Goal: Task Accomplishment & Management: Understand process/instructions

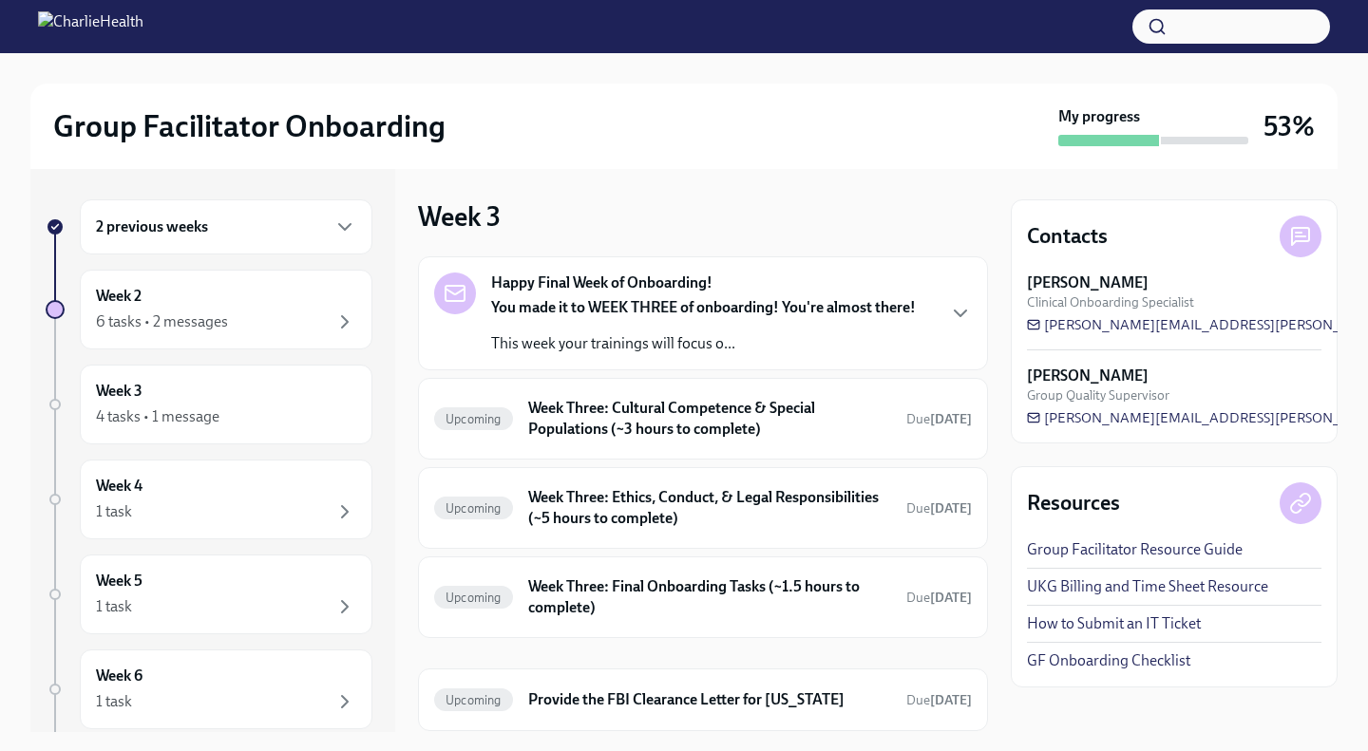
scroll to position [60, 0]
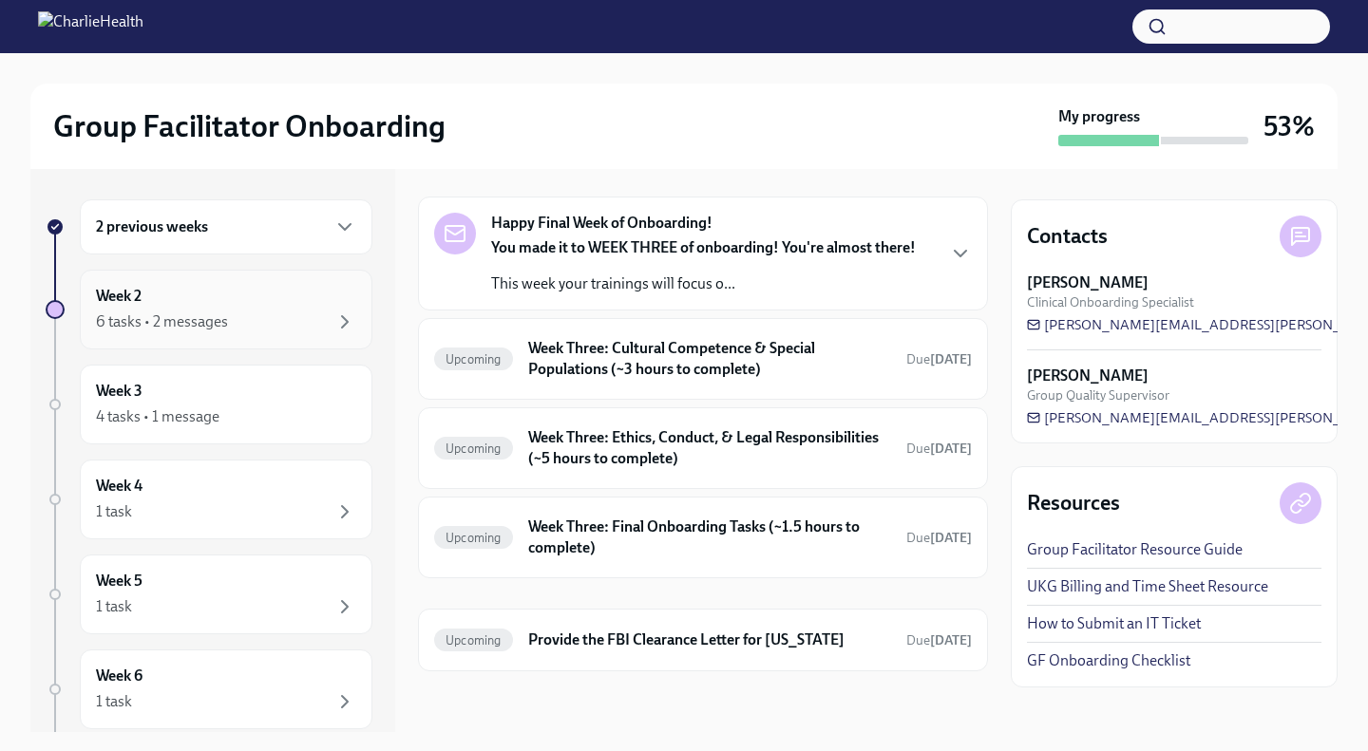
click at [327, 303] on div "Week 2 6 tasks • 2 messages" at bounding box center [226, 309] width 260 height 47
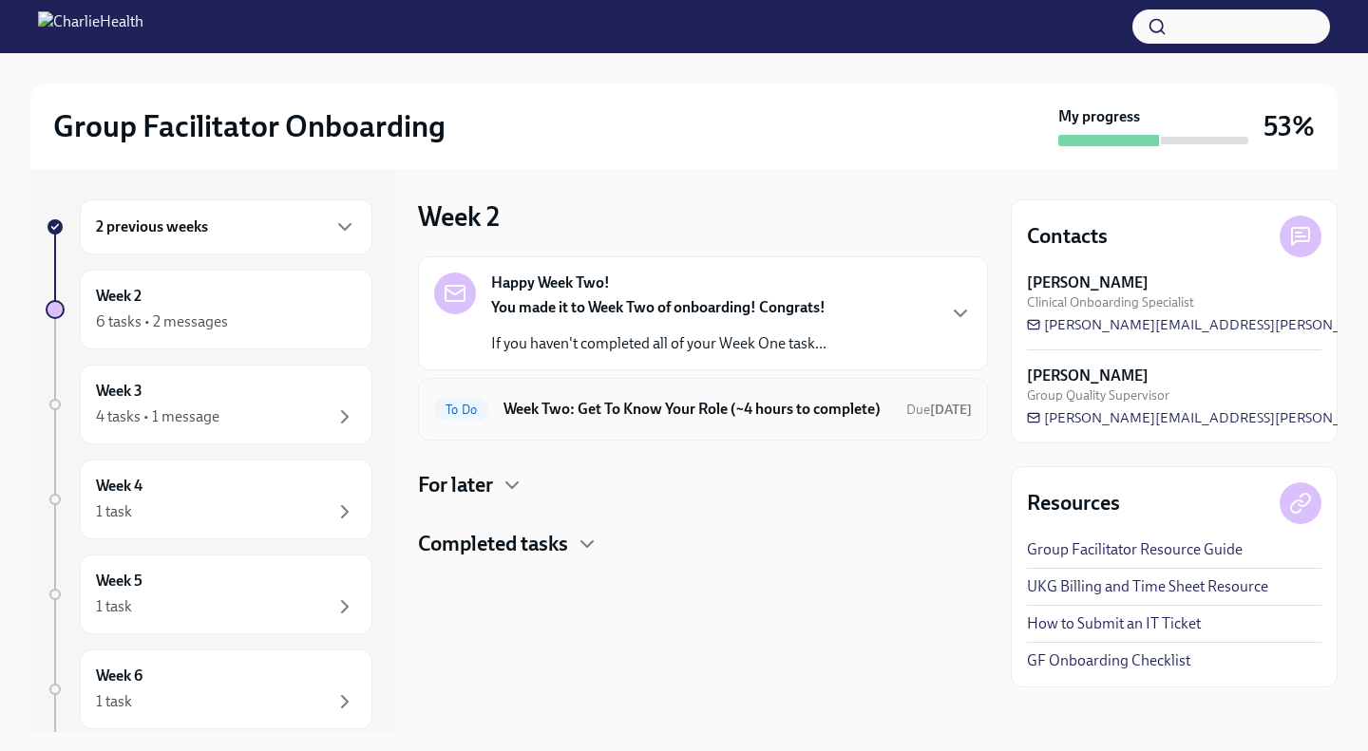
click at [764, 402] on h6 "Week Two: Get To Know Your Role (~4 hours to complete)" at bounding box center [696, 409] width 387 height 21
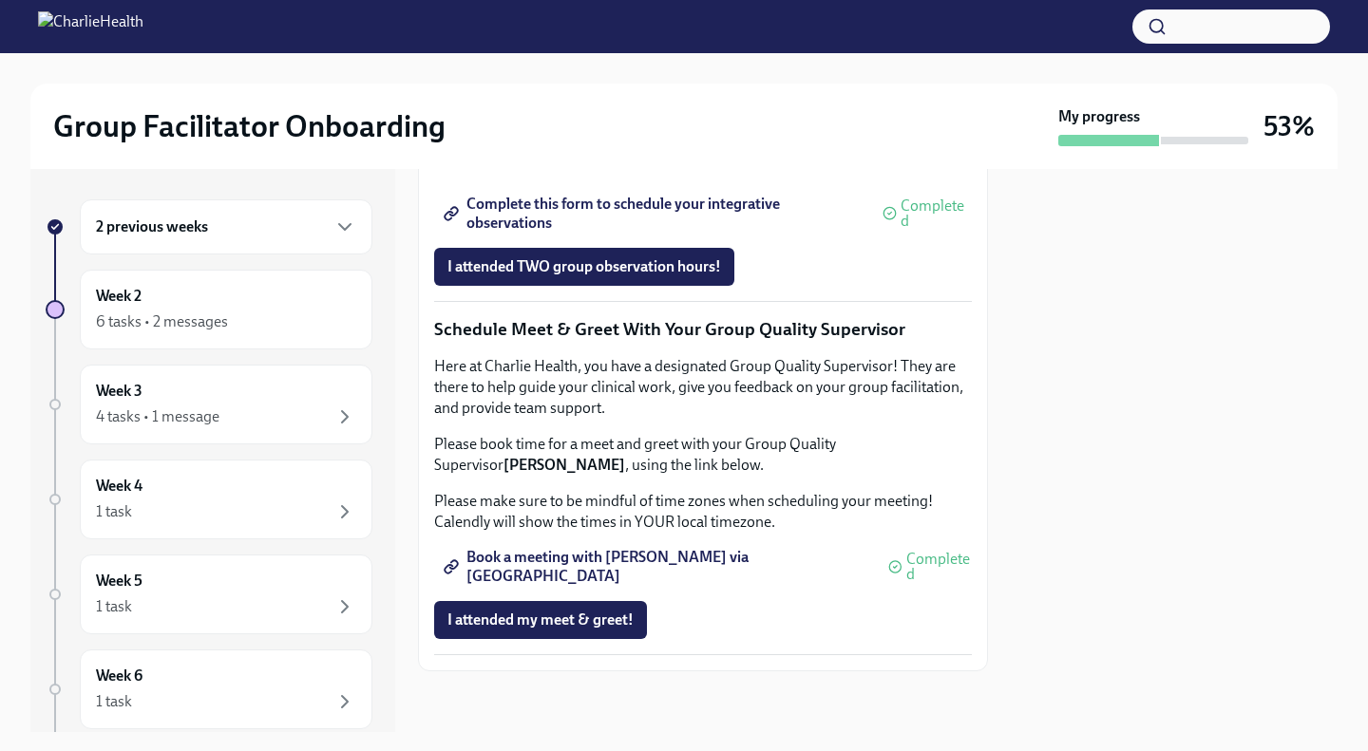
scroll to position [1842, 0]
click at [244, 400] on div "Week 3 4 tasks • 1 message" at bounding box center [226, 404] width 260 height 47
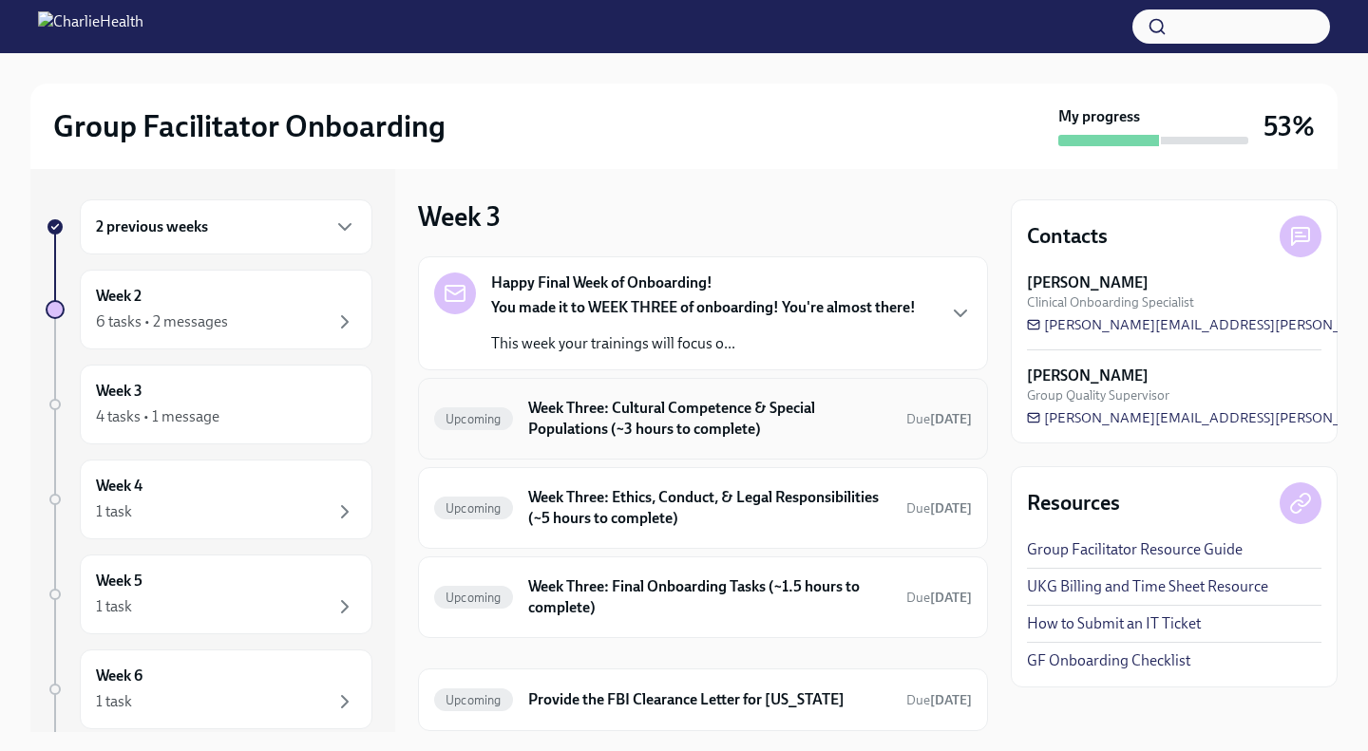
scroll to position [60, 0]
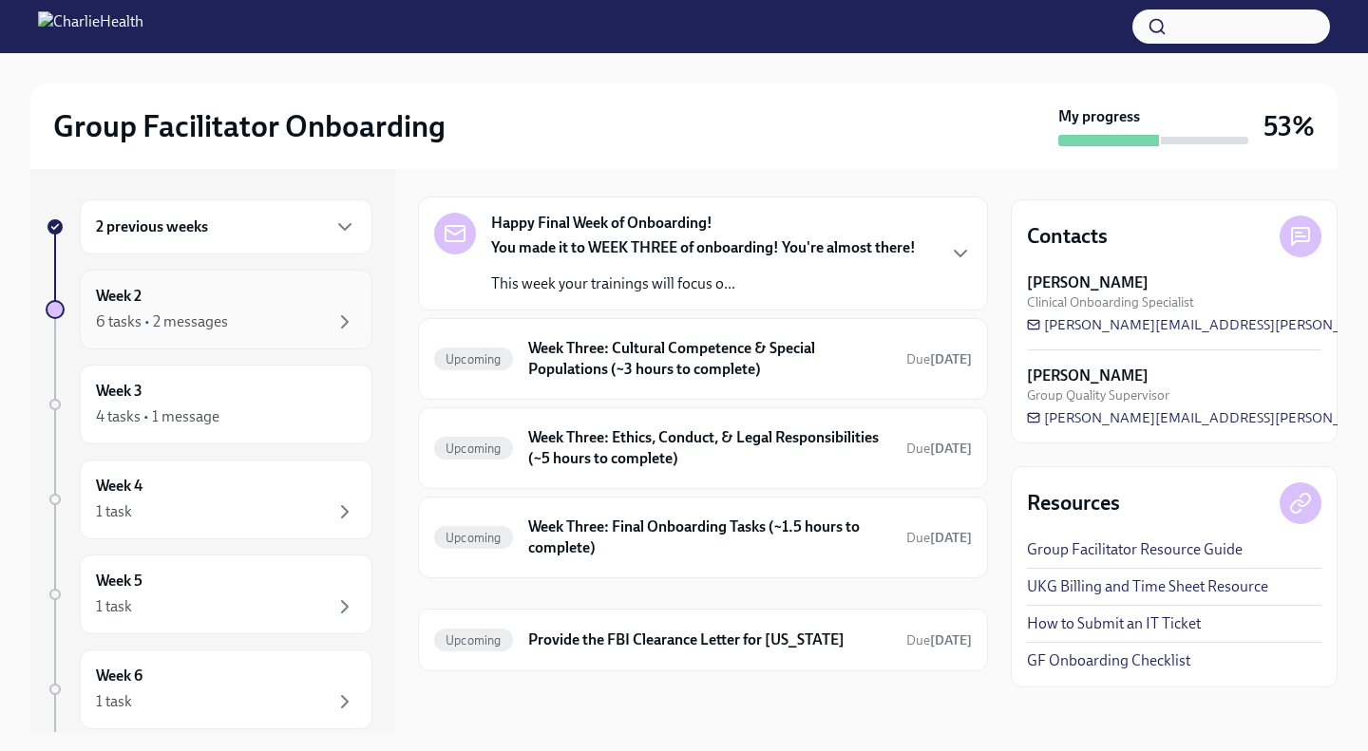
click at [268, 329] on div "6 tasks • 2 messages" at bounding box center [226, 322] width 260 height 23
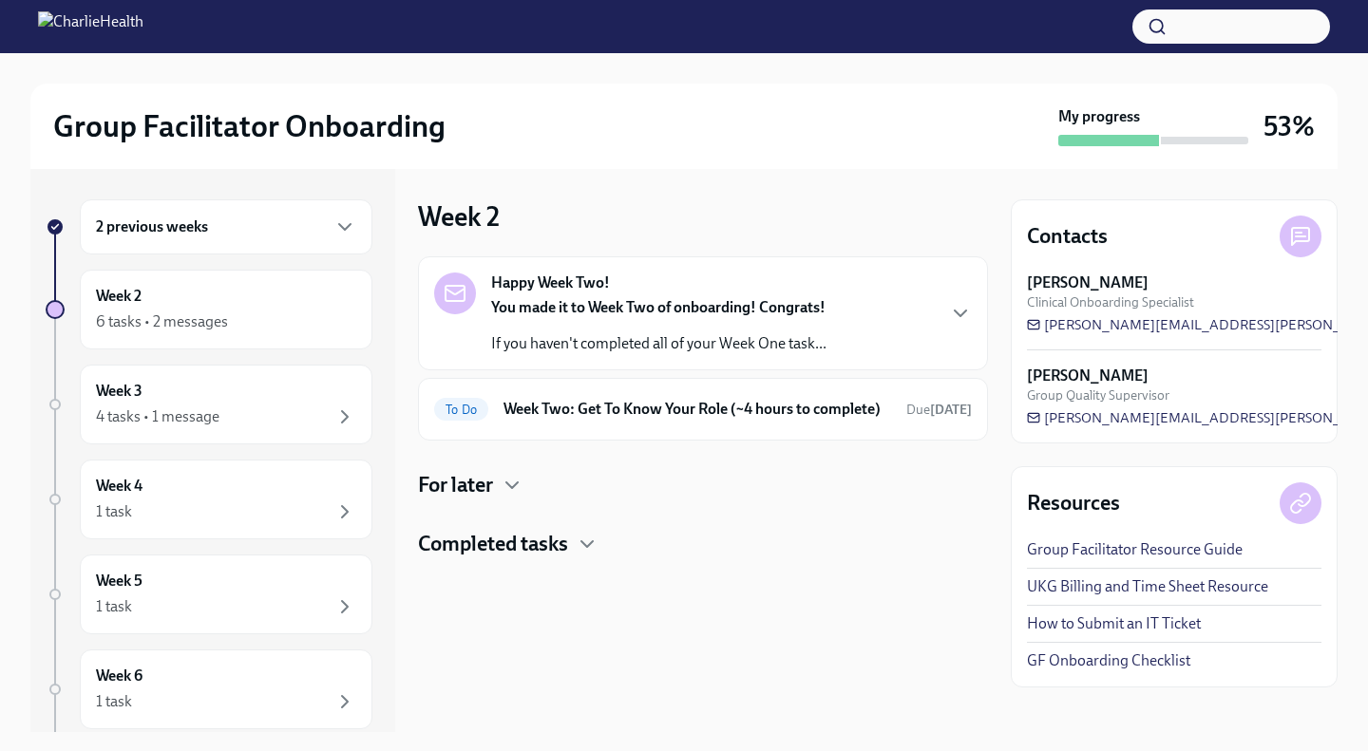
click at [561, 558] on h4 "Completed tasks" at bounding box center [493, 544] width 150 height 28
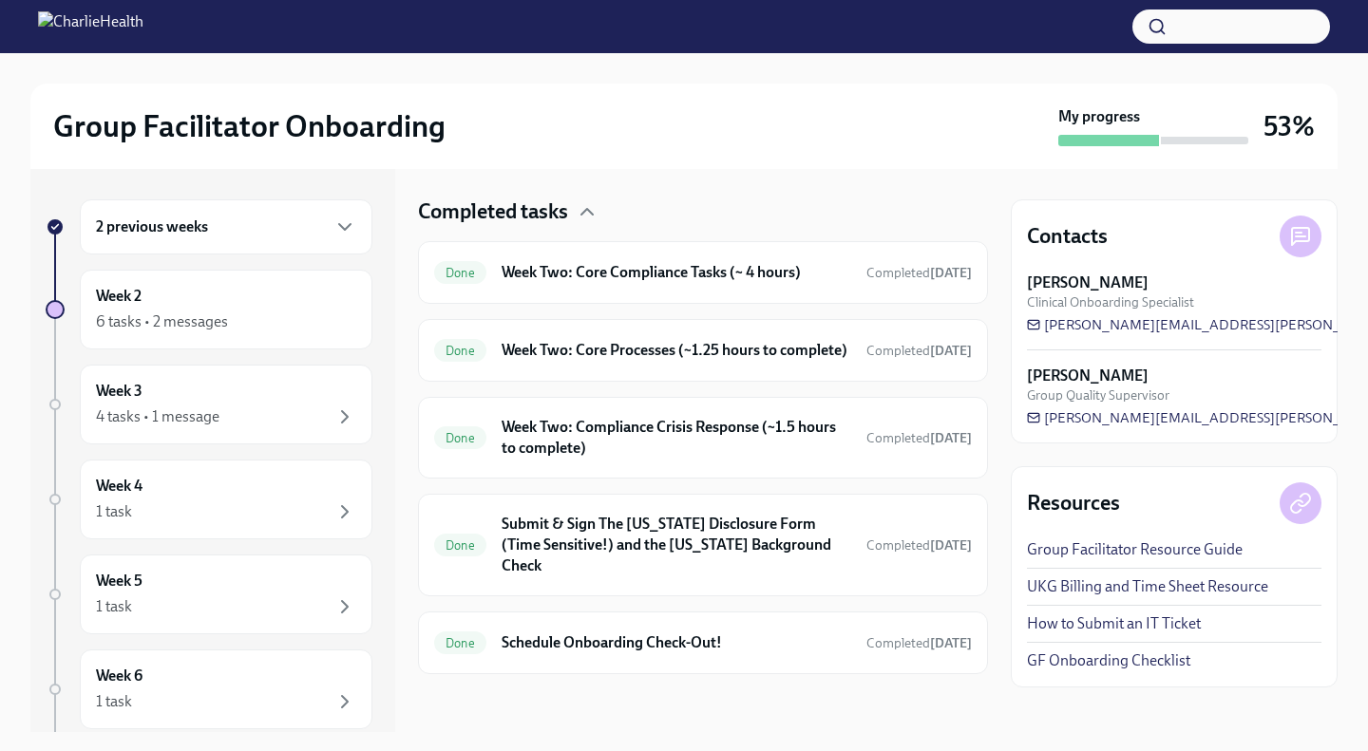
scroll to position [373, 0]
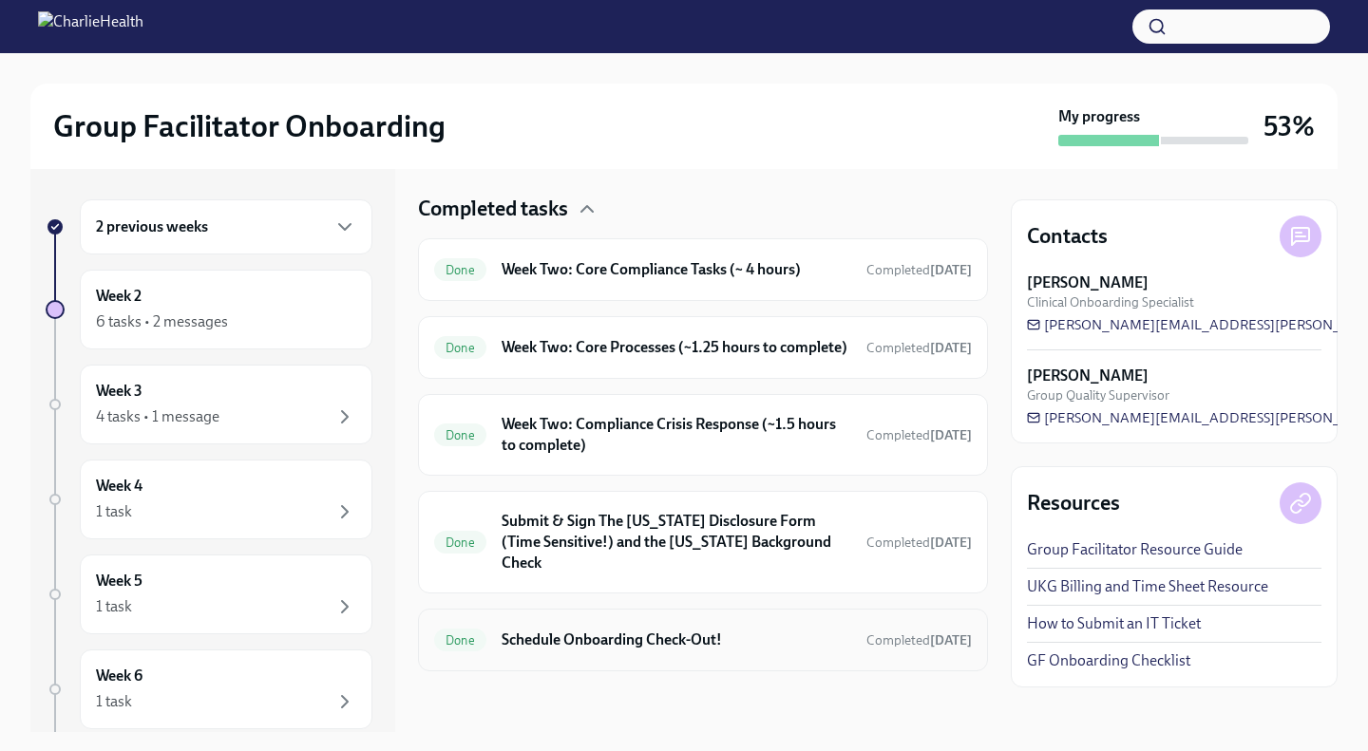
click at [595, 649] on h6 "Schedule Onboarding Check-Out!" at bounding box center [675, 640] width 349 height 21
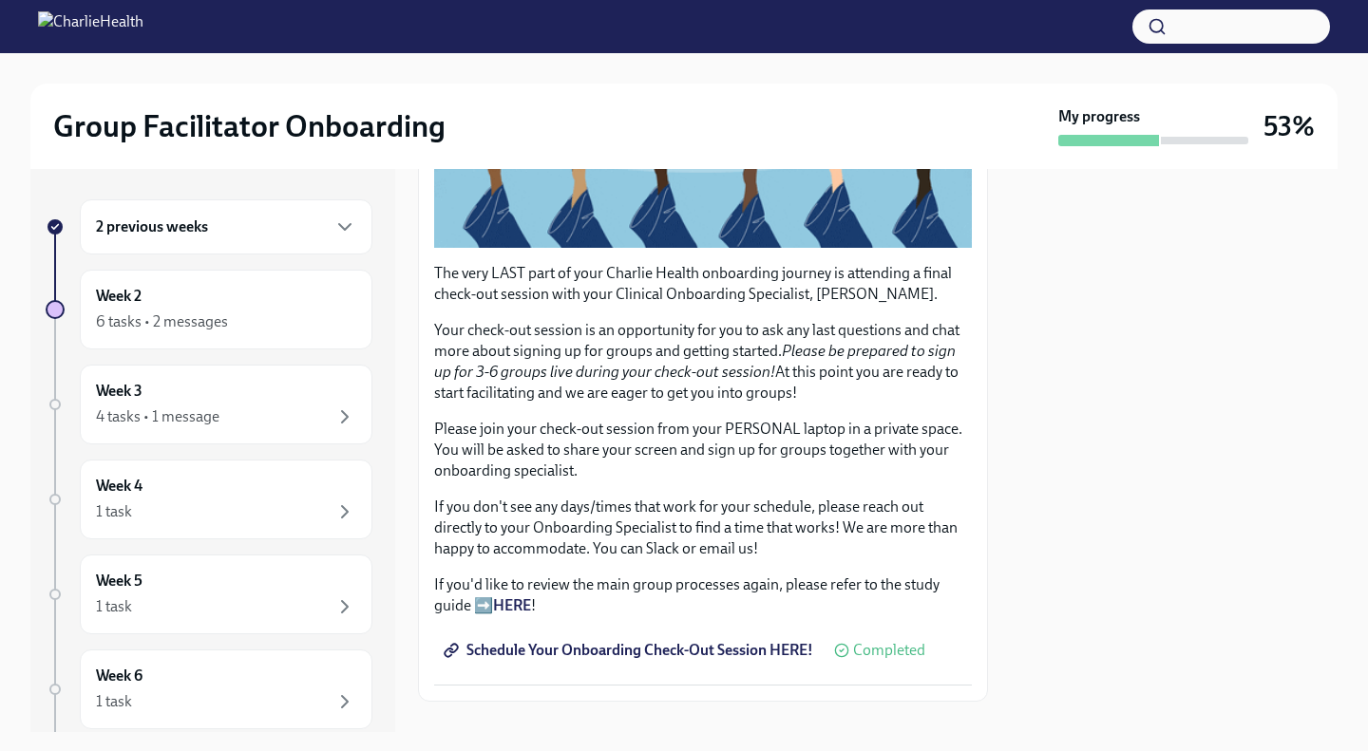
scroll to position [374, 0]
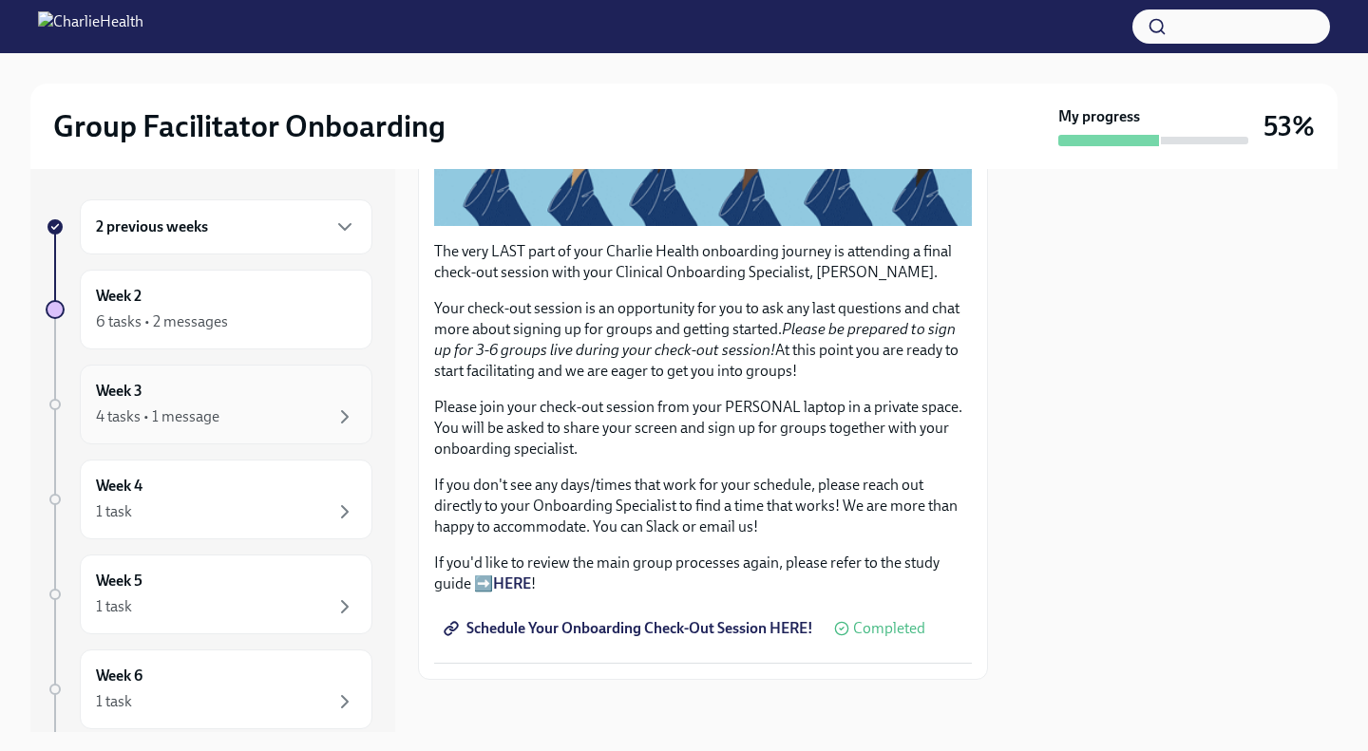
click at [216, 407] on div "4 tasks • 1 message" at bounding box center [157, 416] width 123 height 21
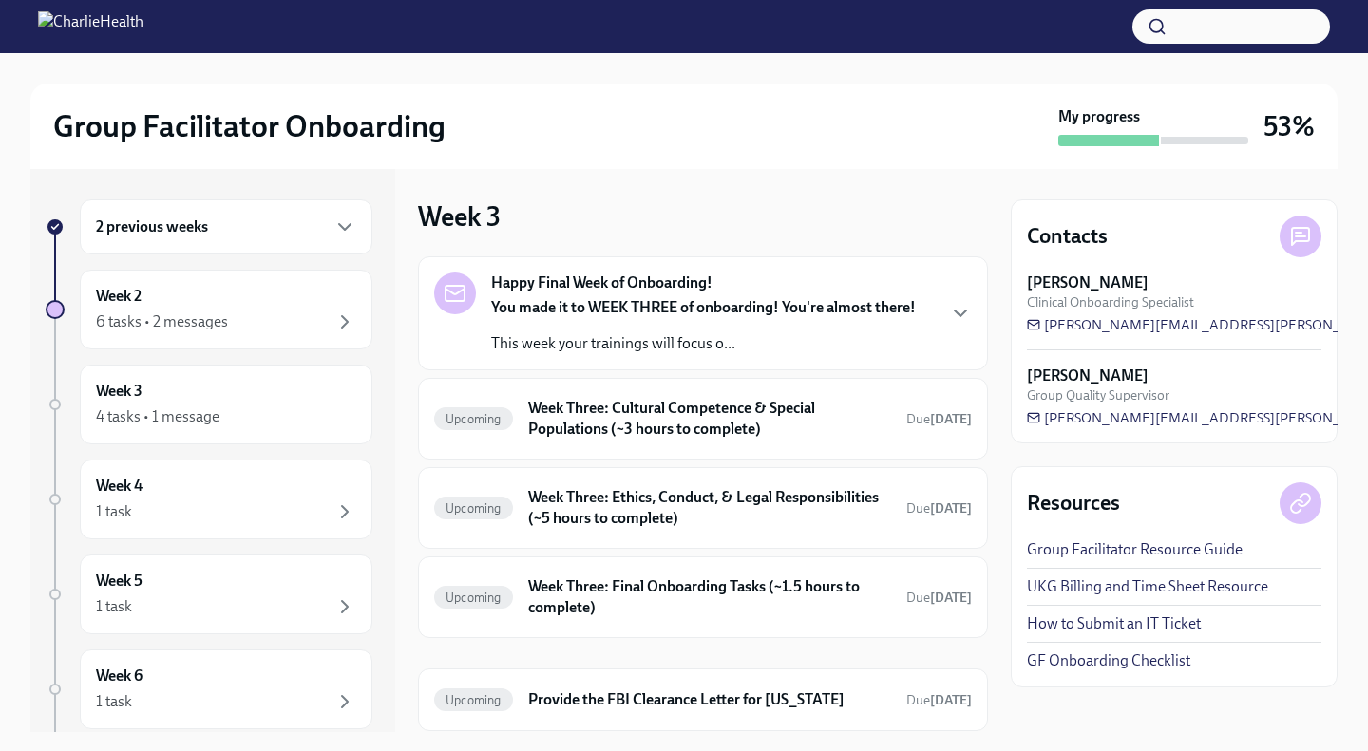
scroll to position [60, 0]
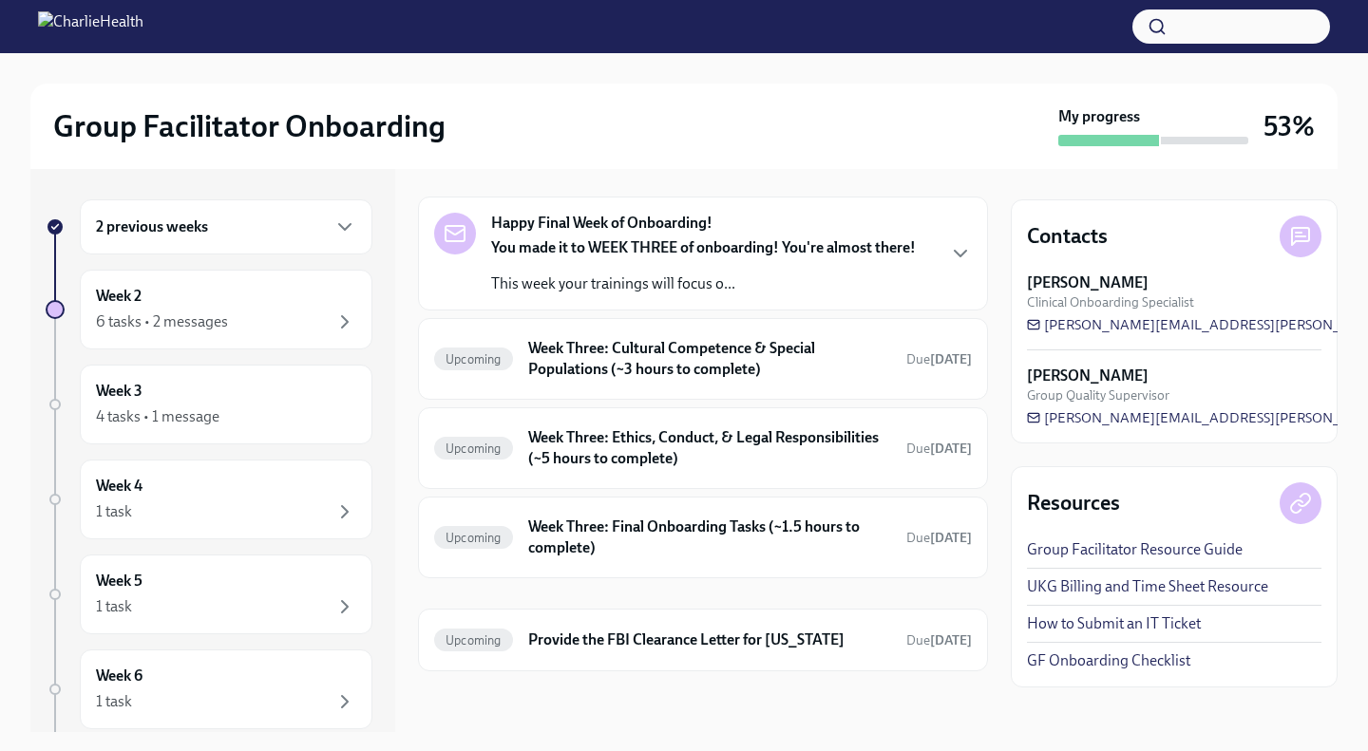
click at [956, 67] on div at bounding box center [683, 68] width 1307 height 30
click at [268, 301] on div "Week 2 6 tasks • 2 messages" at bounding box center [226, 309] width 260 height 47
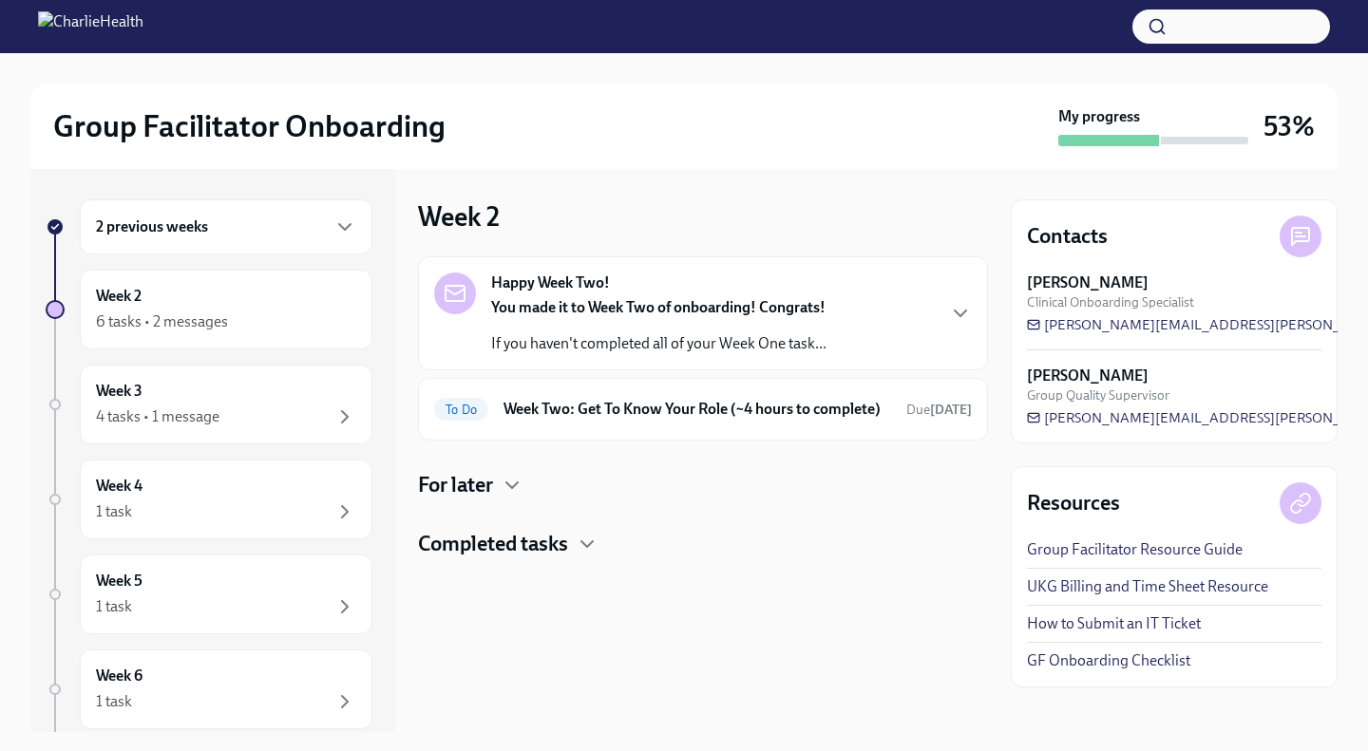
click at [574, 558] on div "Completed tasks" at bounding box center [703, 544] width 570 height 28
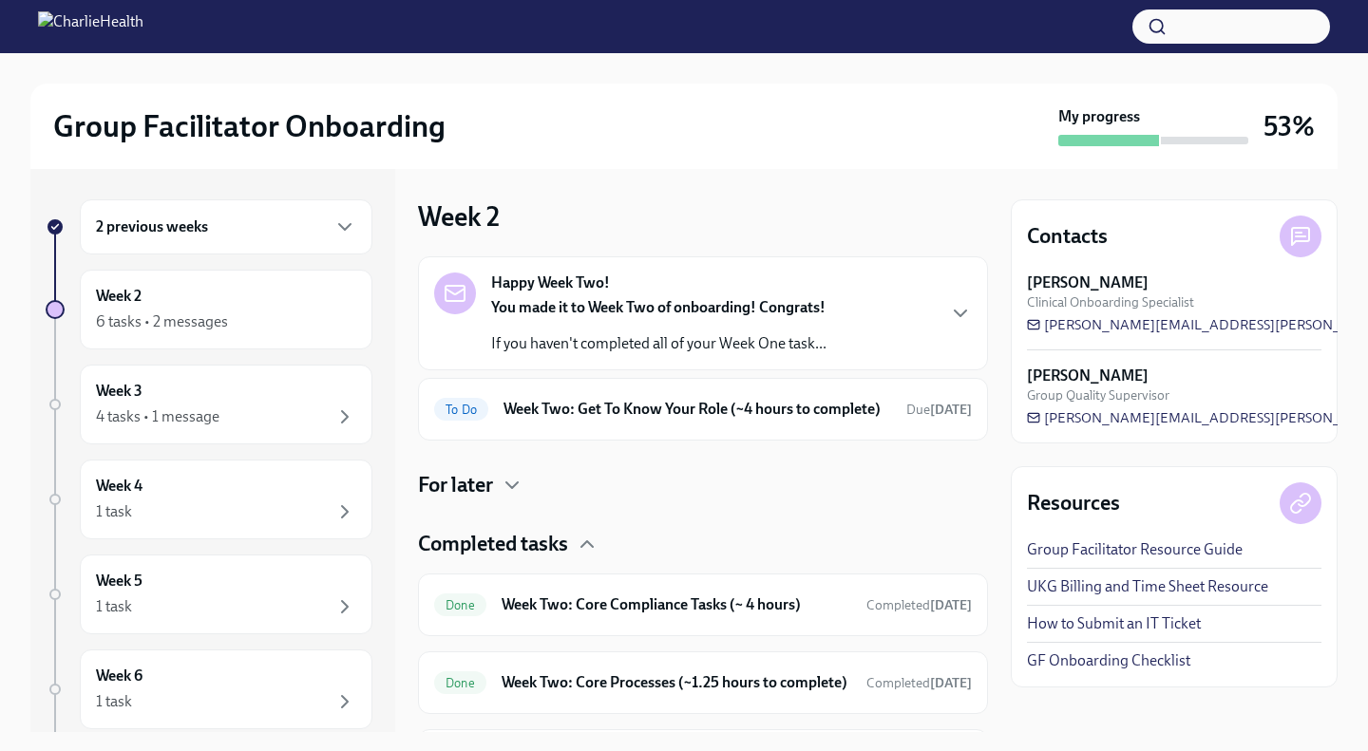
scroll to position [373, 0]
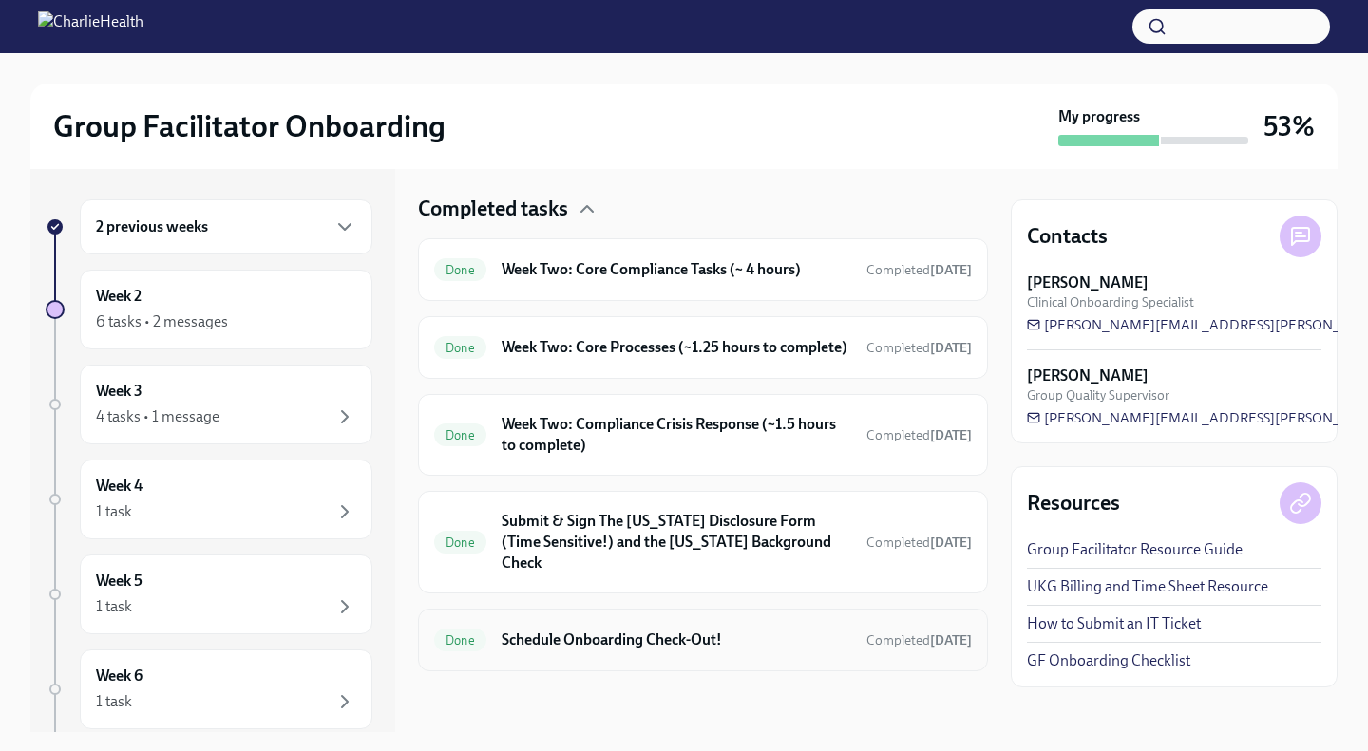
click at [593, 652] on div "Done Schedule Onboarding Check-Out! Completed [DATE]" at bounding box center [703, 640] width 538 height 30
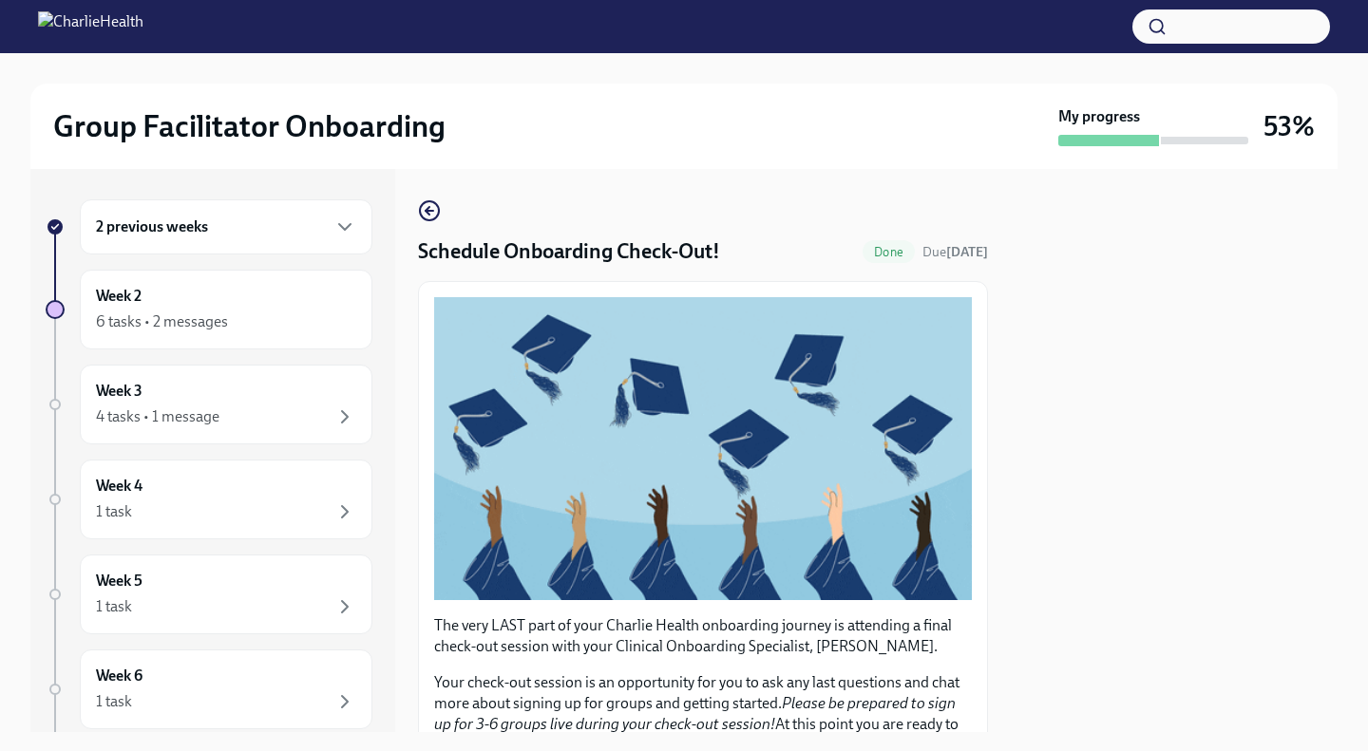
scroll to position [374, 0]
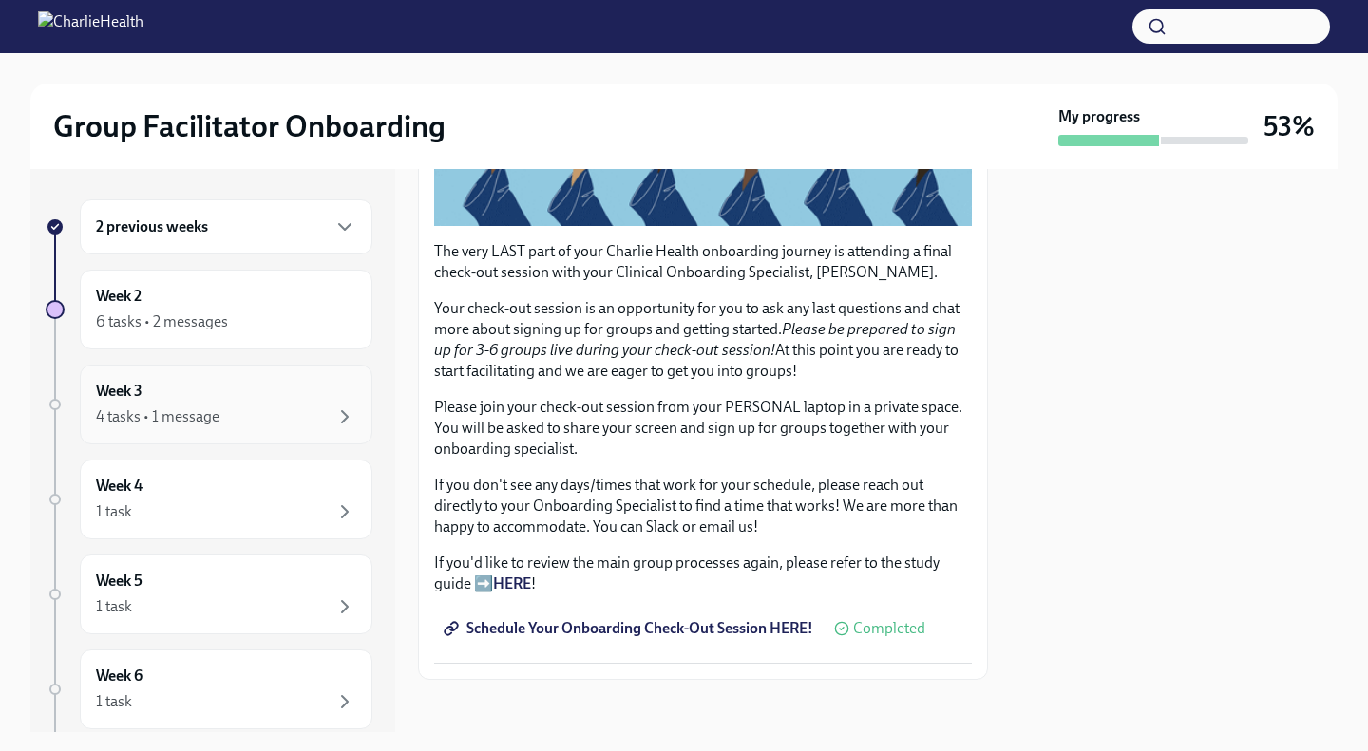
click at [249, 393] on div "Week 3 4 tasks • 1 message" at bounding box center [226, 404] width 260 height 47
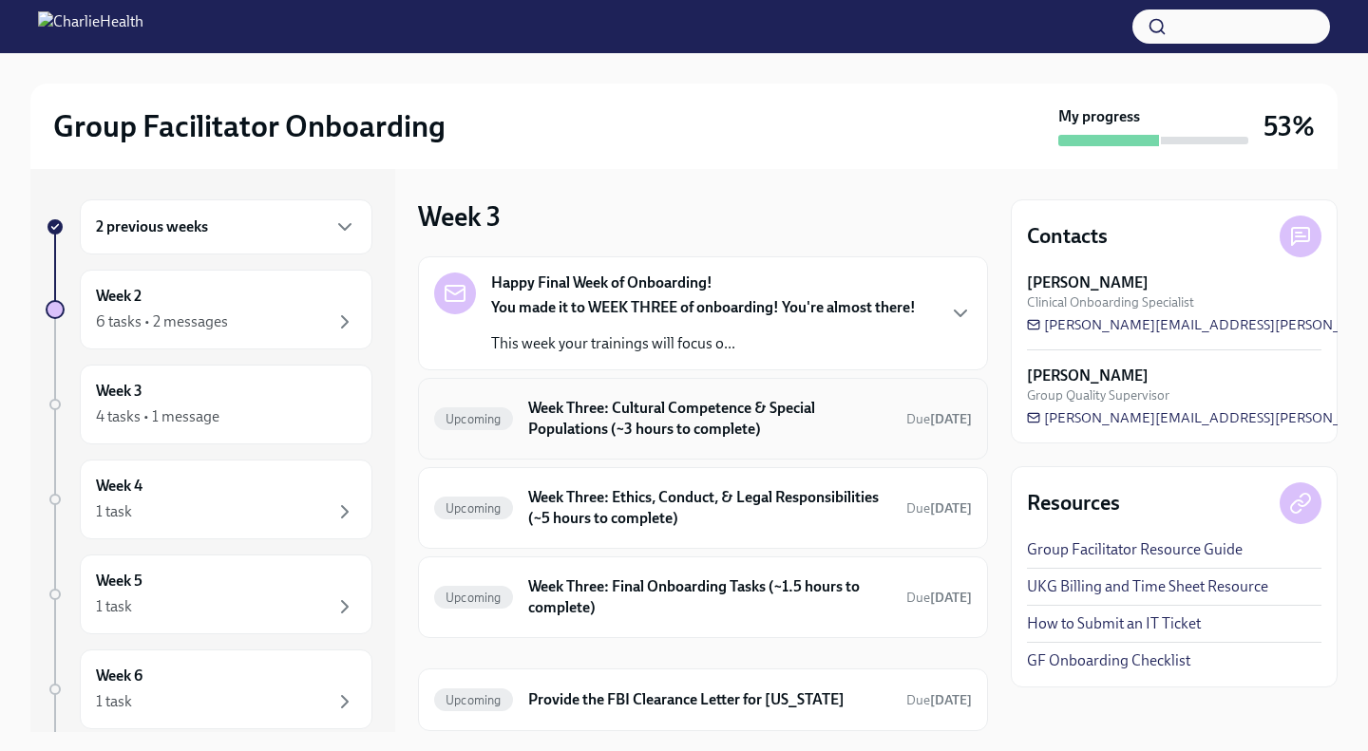
scroll to position [60, 0]
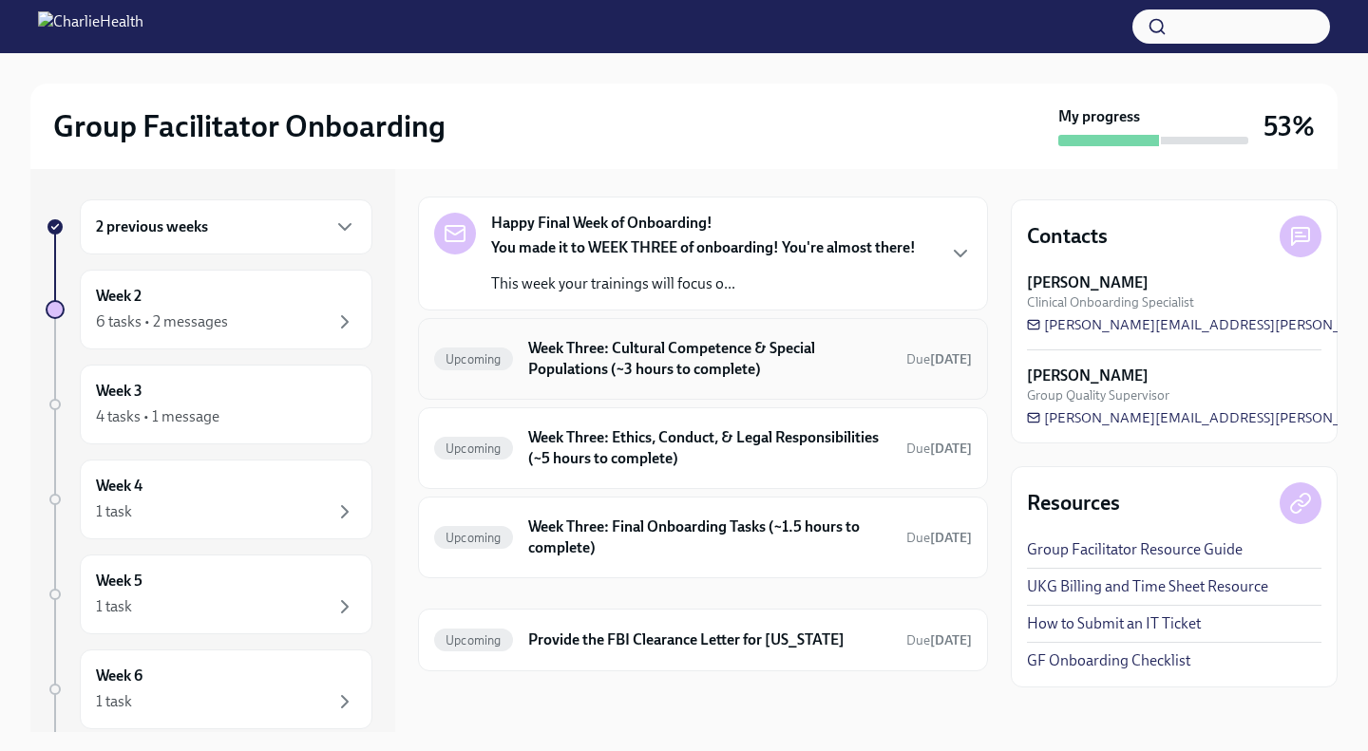
click at [669, 368] on h6 "Week Three: Cultural Competence & Special Populations (~3 hours to complete)" at bounding box center [709, 359] width 363 height 42
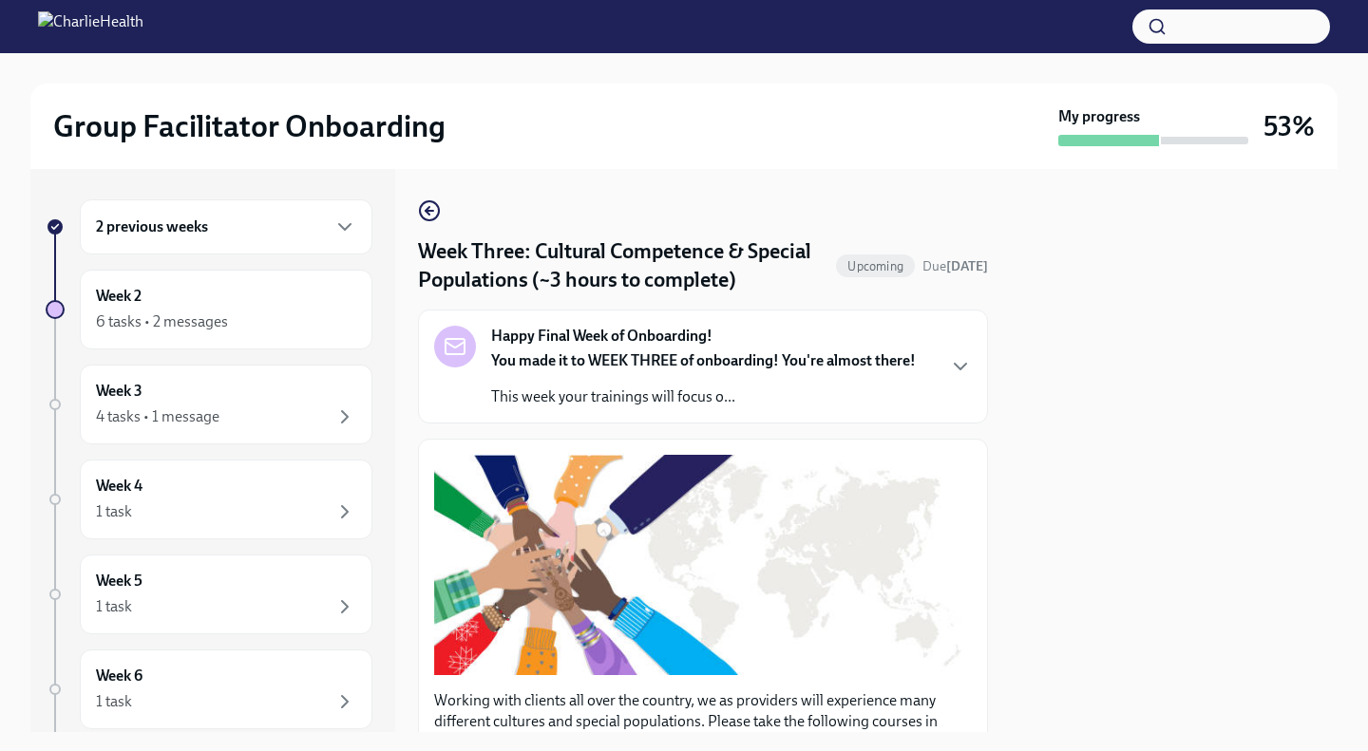
click at [669, 368] on strong "You made it to WEEK THREE of onboarding! You're almost there!" at bounding box center [703, 360] width 425 height 18
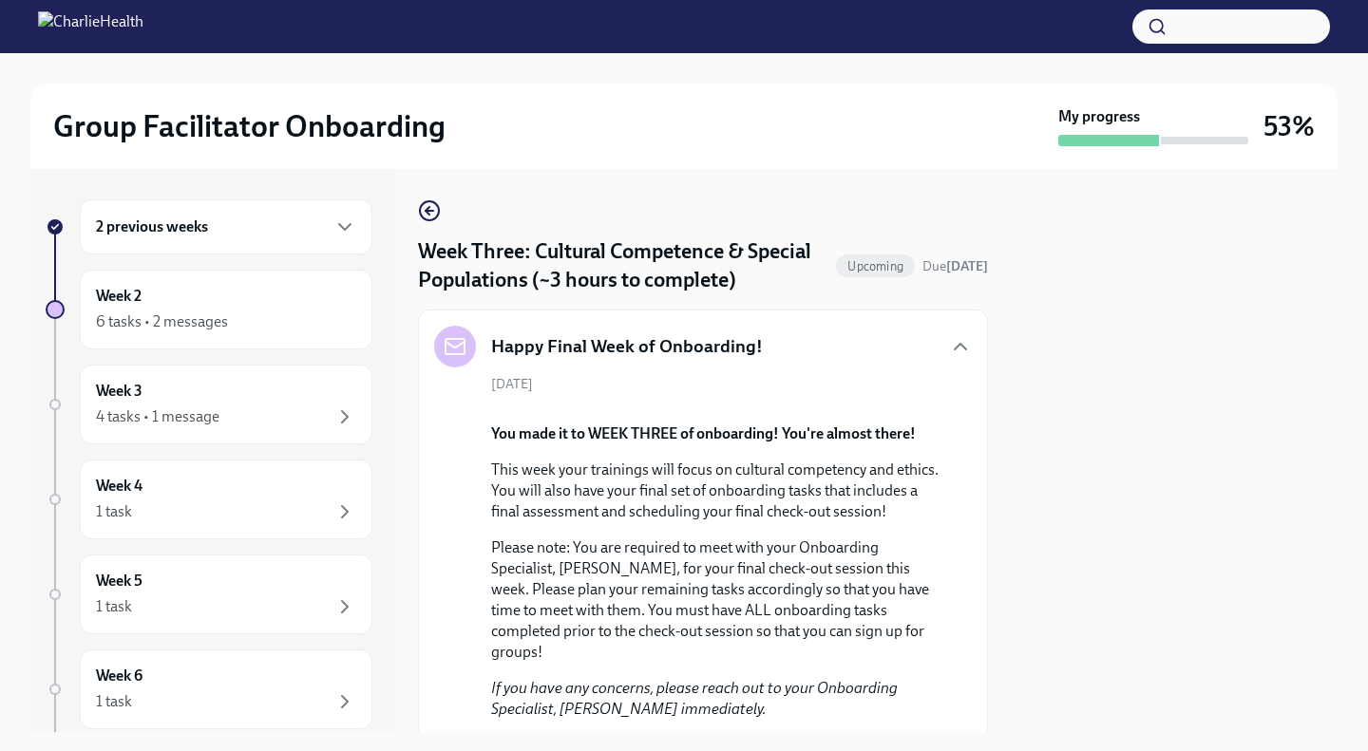
click at [433, 211] on icon "button" at bounding box center [429, 211] width 8 height 0
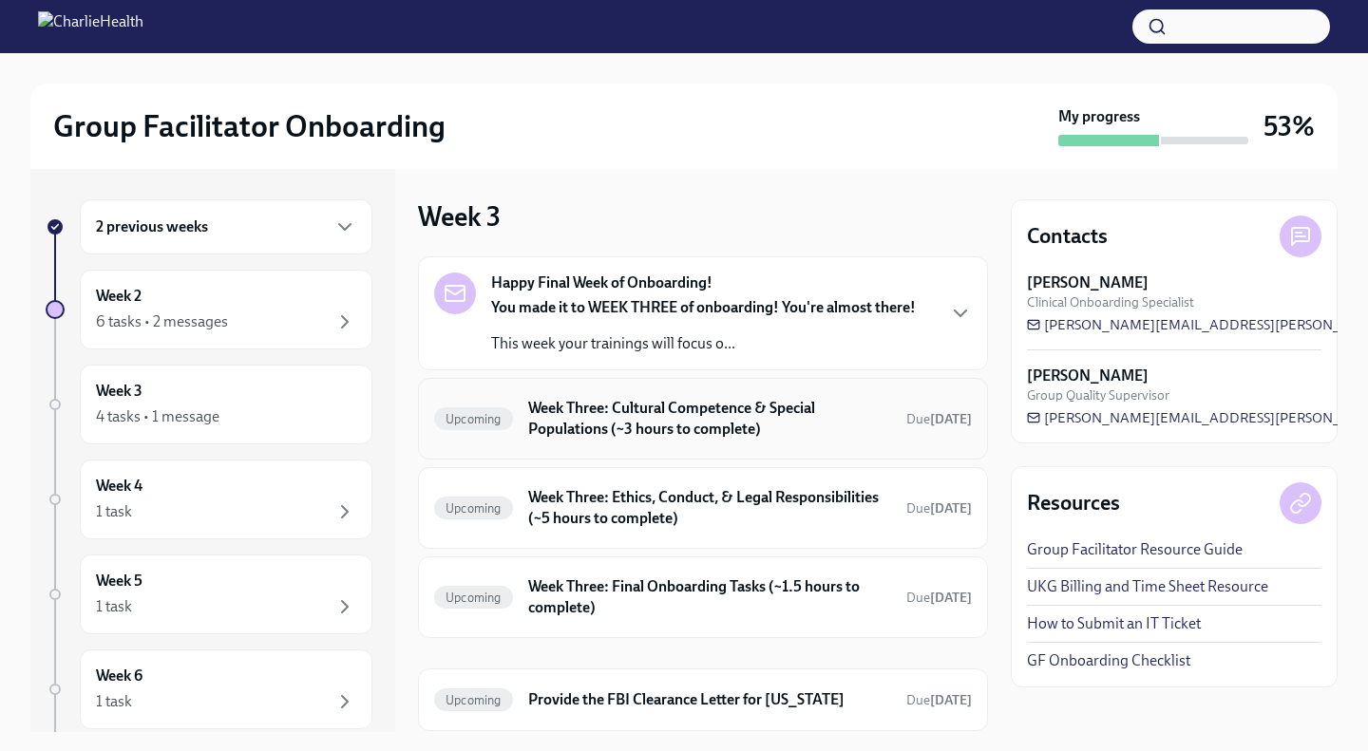
click at [636, 444] on div "Upcoming Week Three: Cultural Competence & Special Populations (~3 hours to com…" at bounding box center [703, 419] width 570 height 82
click at [619, 424] on h6 "Week Three: Cultural Competence & Special Populations (~3 hours to complete)" at bounding box center [709, 419] width 363 height 42
